Goal: Task Accomplishment & Management: Manage account settings

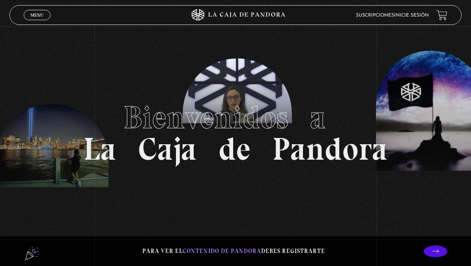
click at [42, 17] on span "Menu" at bounding box center [36, 15] width 13 height 5
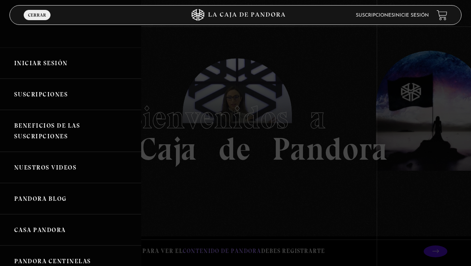
click at [55, 64] on link "Iniciar Sesión" at bounding box center [70, 62] width 141 height 31
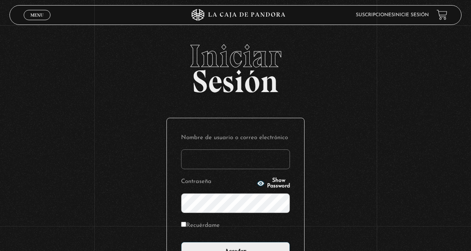
click at [236, 160] on input "Nombre de usuario o correo electrónico" at bounding box center [235, 159] width 109 height 20
type input "fabi_azofeifa94@hotmail.com"
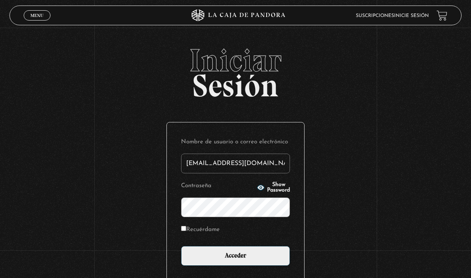
click at [186, 228] on input "Recuérdame" at bounding box center [183, 228] width 5 height 5
checkbox input "true"
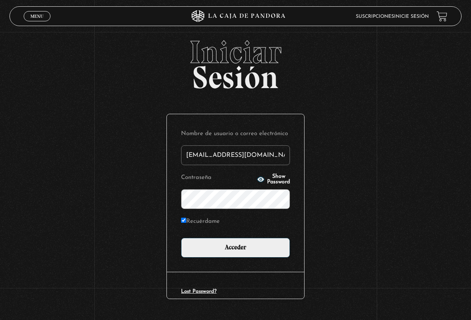
scroll to position [16, 0]
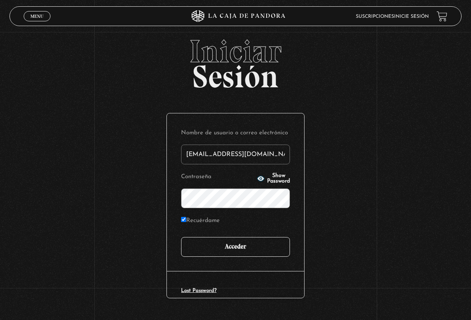
click at [235, 250] on input "Acceder" at bounding box center [235, 247] width 109 height 20
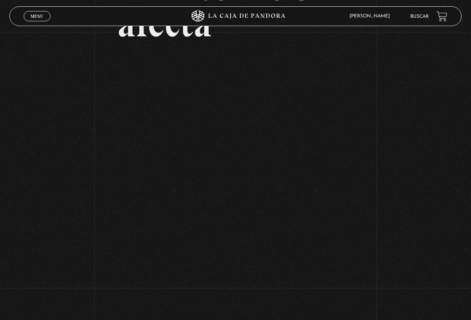
scroll to position [109, 0]
